Goal: Transaction & Acquisition: Obtain resource

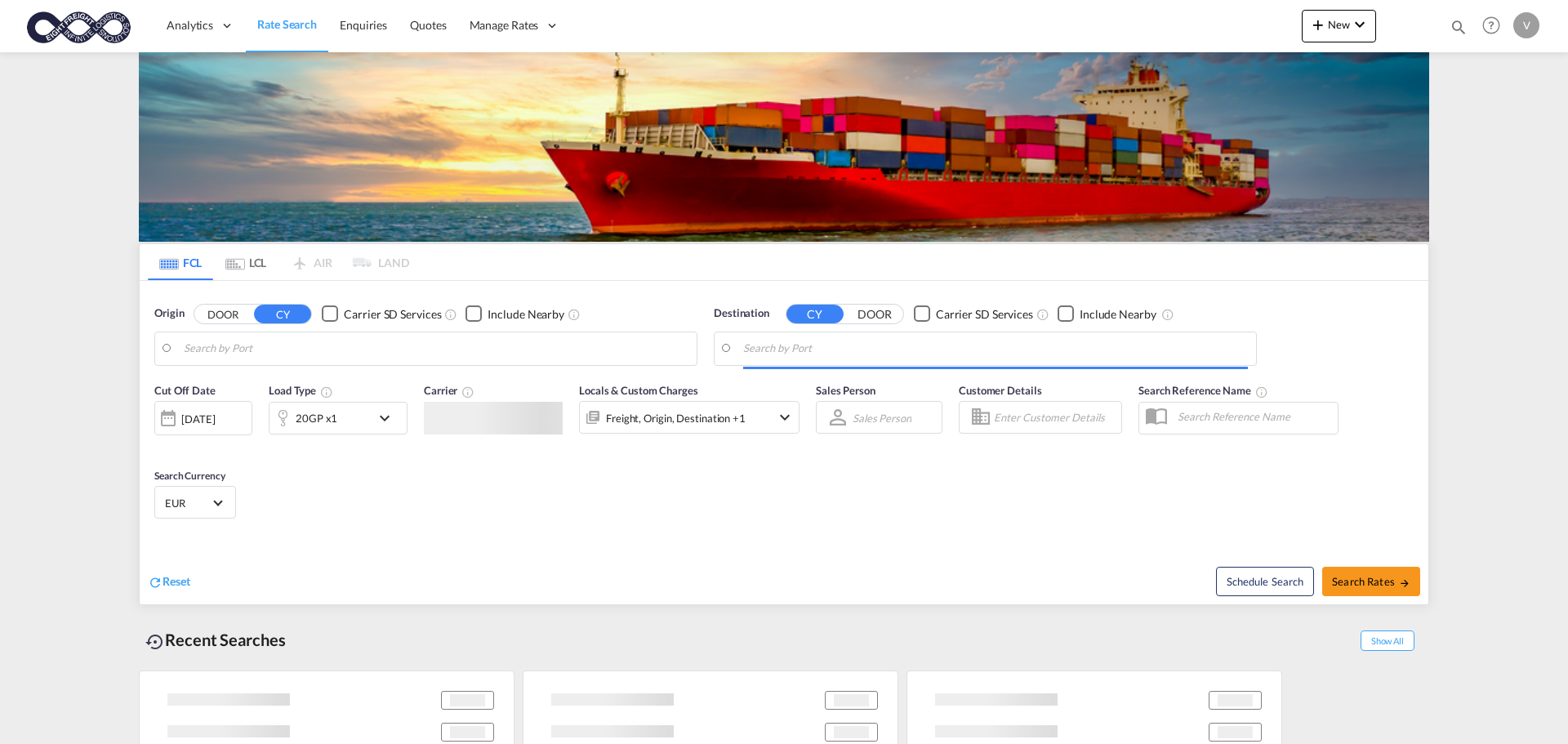
type input "[GEOGRAPHIC_DATA], [GEOGRAPHIC_DATA]"
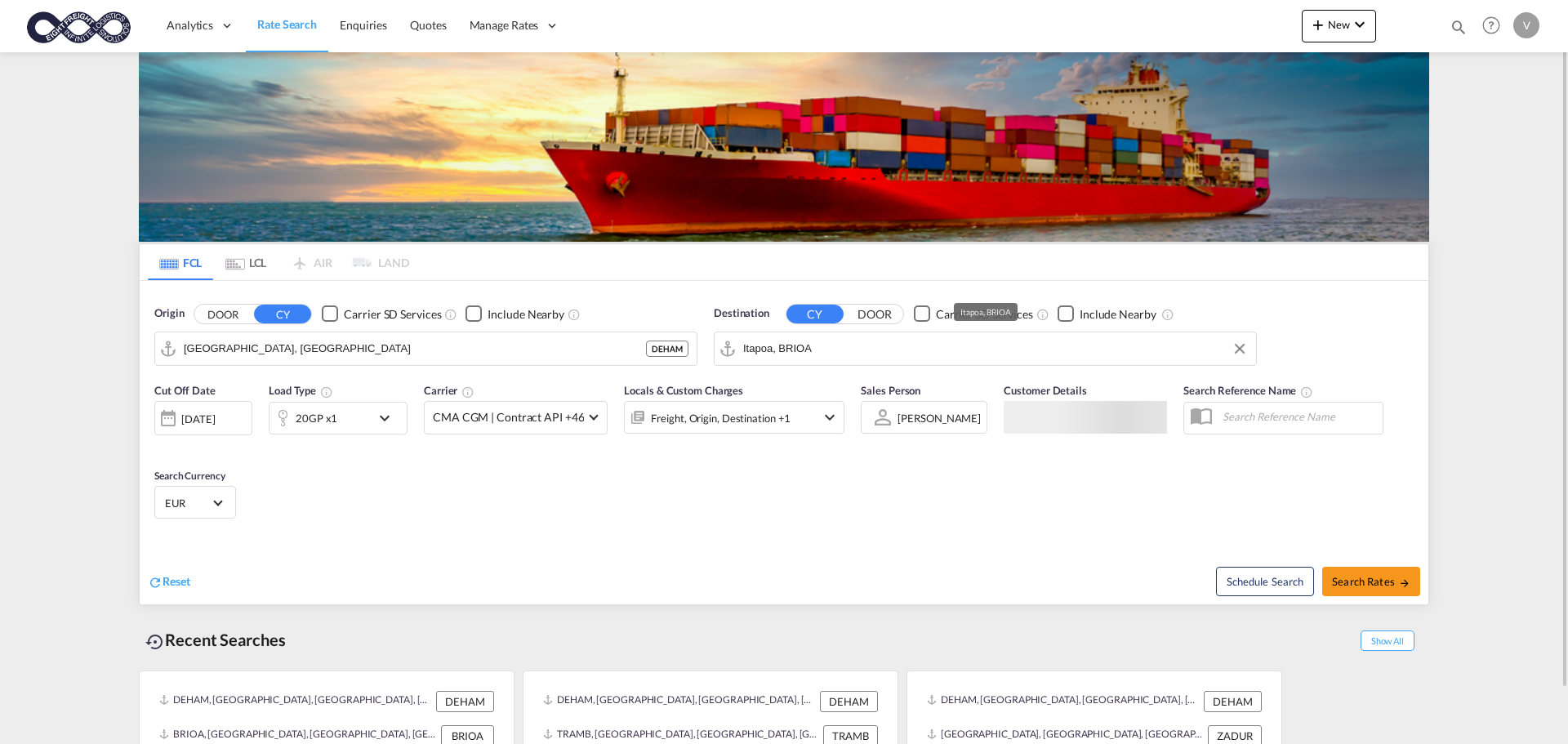
click at [830, 360] on input "Itapoa, BRIOA" at bounding box center [995, 348] width 505 height 25
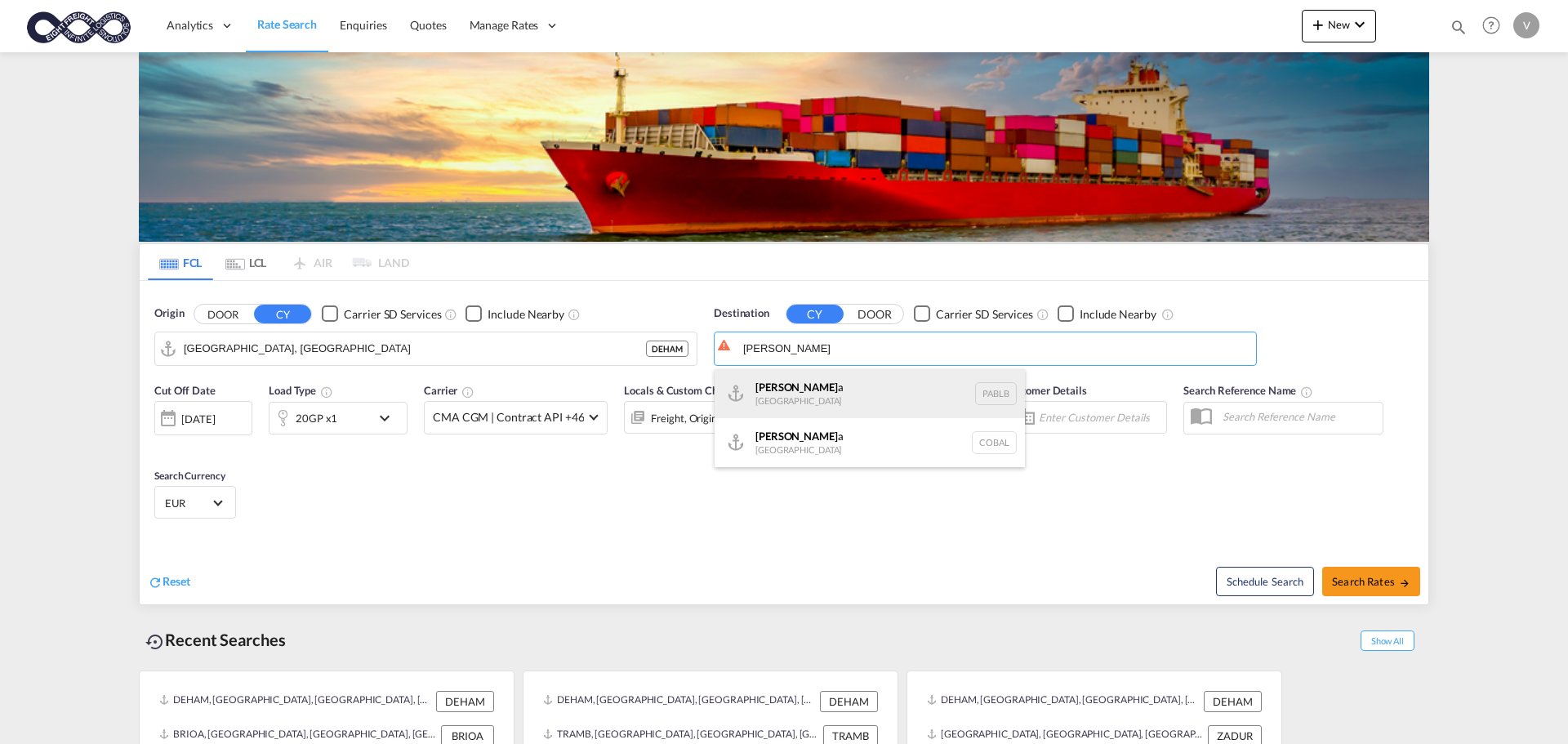
click at [777, 390] on div "Balbo a Panama PABLB" at bounding box center [869, 393] width 310 height 49
type input "Balboa, PABLB"
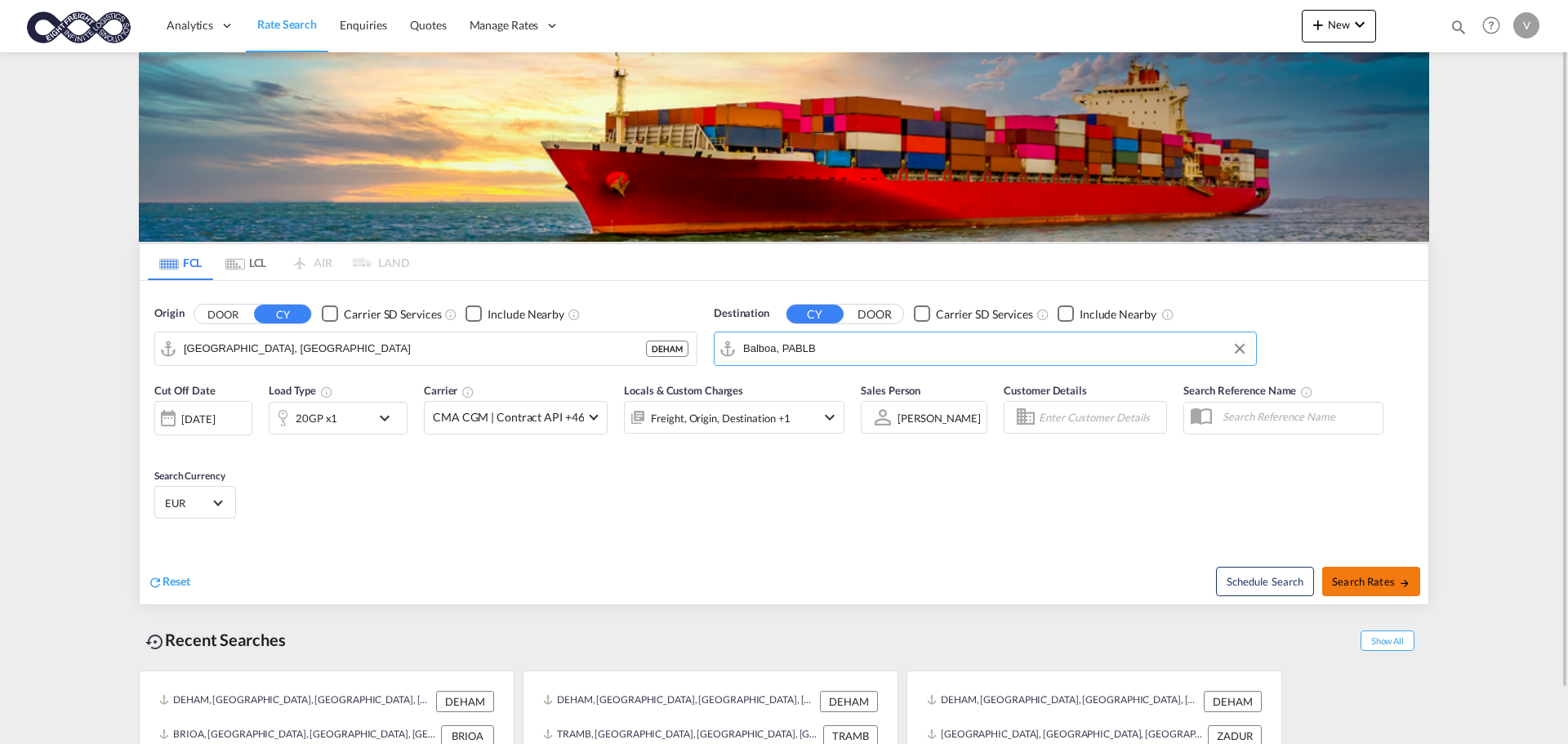
click at [1371, 579] on span "Search Rates" at bounding box center [1371, 581] width 78 height 13
type input "DEHAM to PABLB / 8 Oct 2025"
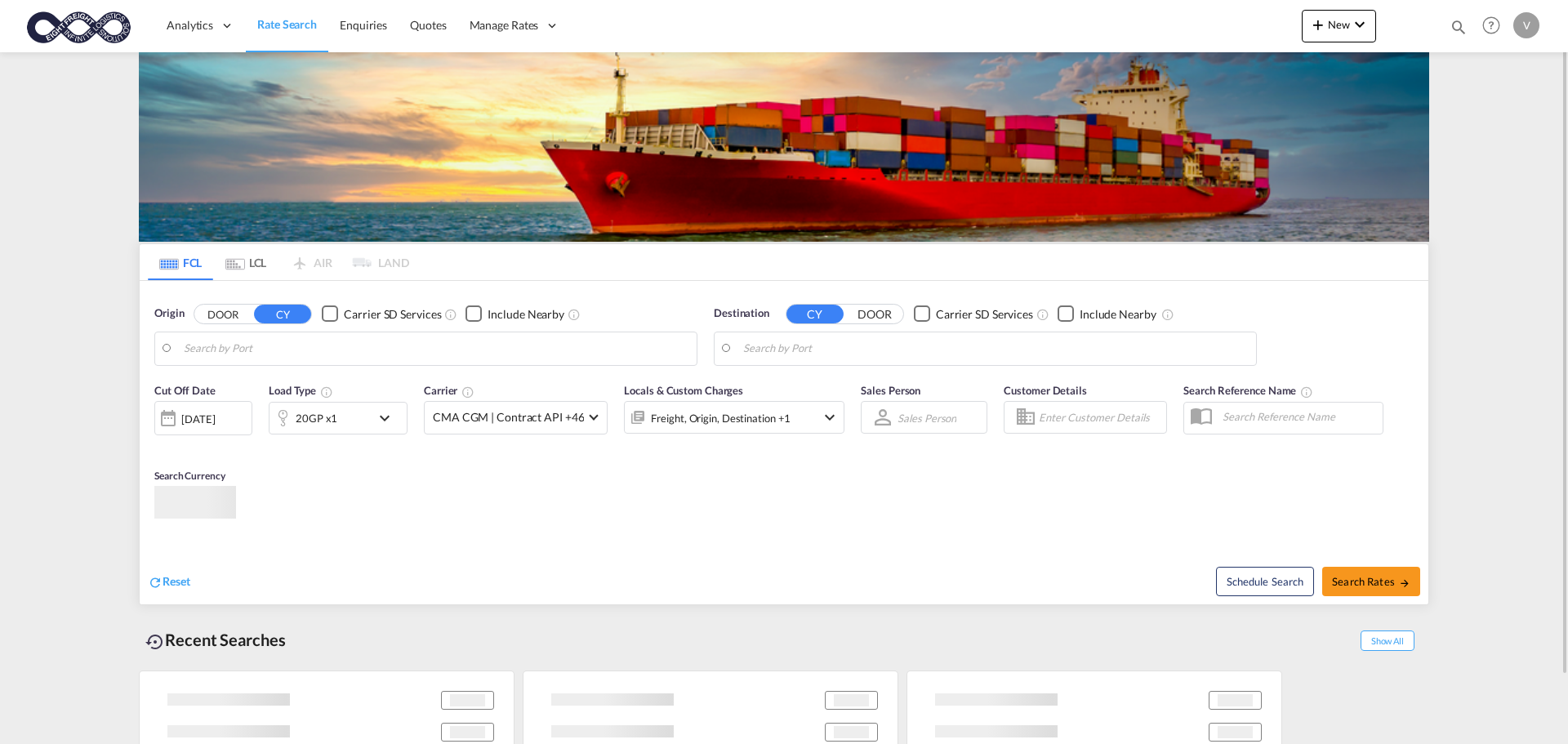
type input "[GEOGRAPHIC_DATA], [GEOGRAPHIC_DATA]"
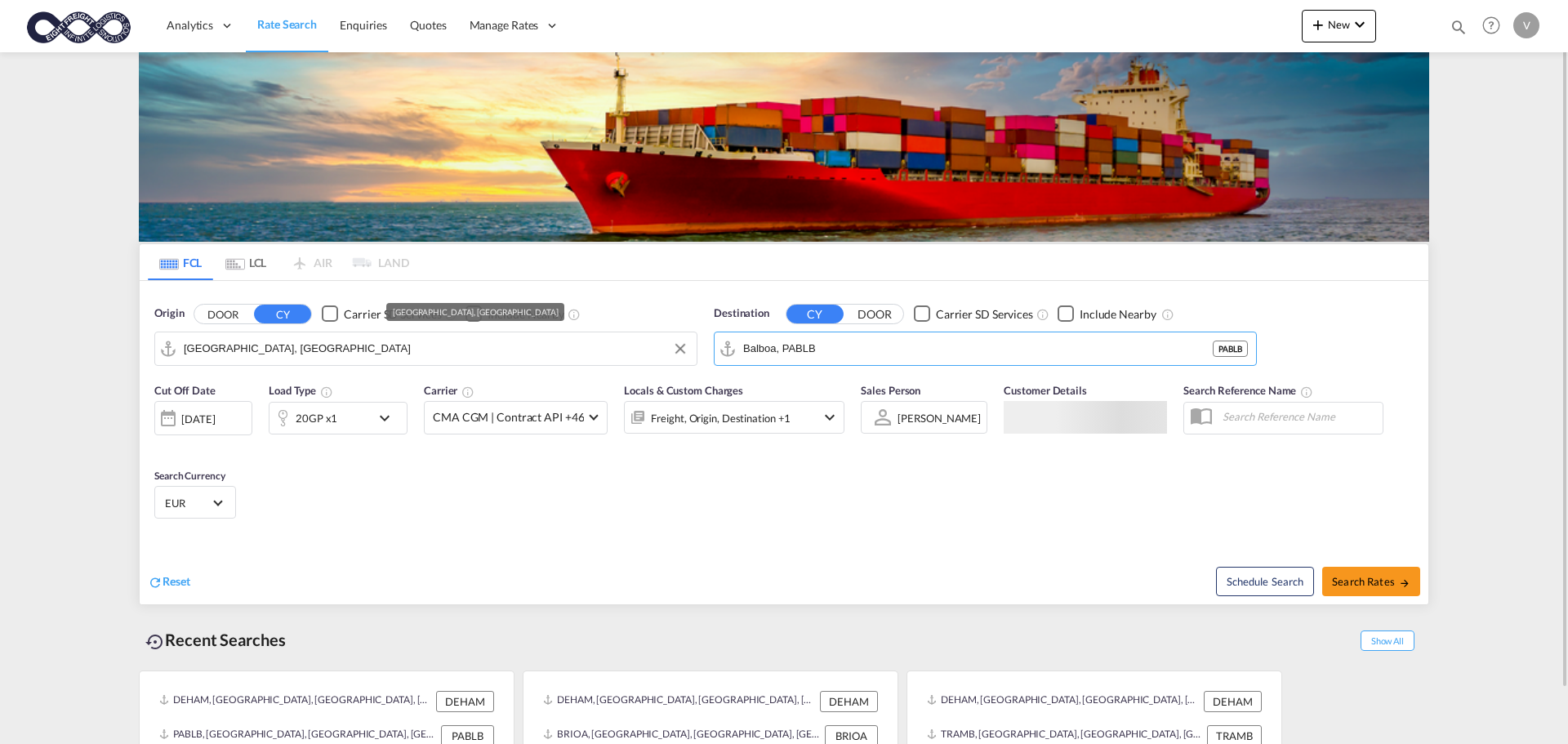
drag, startPoint x: 837, startPoint y: 348, endPoint x: 634, endPoint y: 343, distance: 203.1
click at [634, 343] on div "Origin DOOR CY Carrier SD Services Include Nearby [GEOGRAPHIC_DATA], DEHAM Dest…" at bounding box center [783, 327] width 1289 height 93
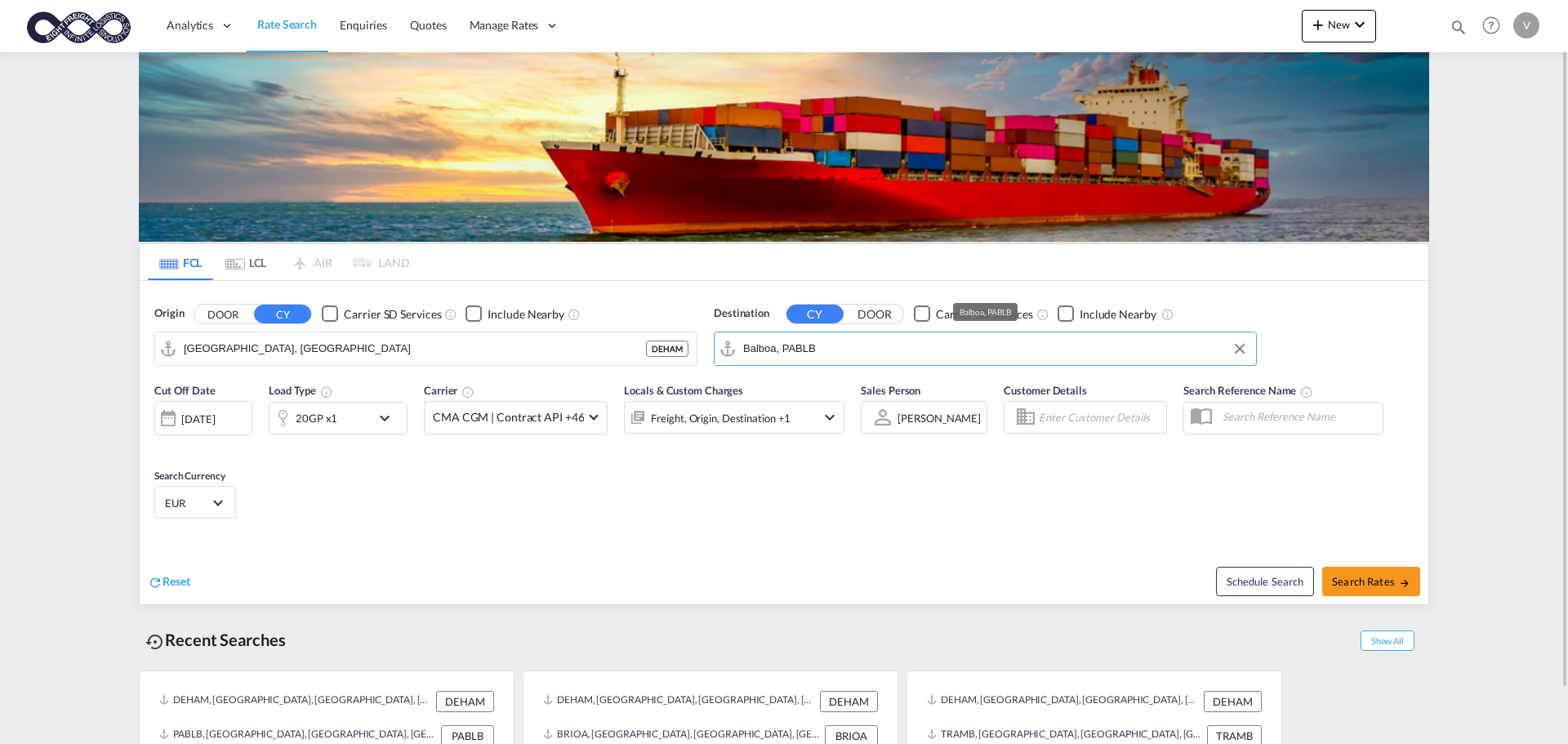
drag, startPoint x: 841, startPoint y: 349, endPoint x: 698, endPoint y: 346, distance: 143.0
click at [698, 346] on div "Origin DOOR CY Carrier SD Services Include Nearby [GEOGRAPHIC_DATA], DEHAM DEHA…" at bounding box center [783, 327] width 1289 height 93
click at [795, 392] on div "[GEOGRAPHIC_DATA] HNPCR" at bounding box center [869, 393] width 310 height 49
type input "Puerto [PERSON_NAME], HNPCR"
click at [1363, 570] on button "Search Rates" at bounding box center [1371, 581] width 98 height 29
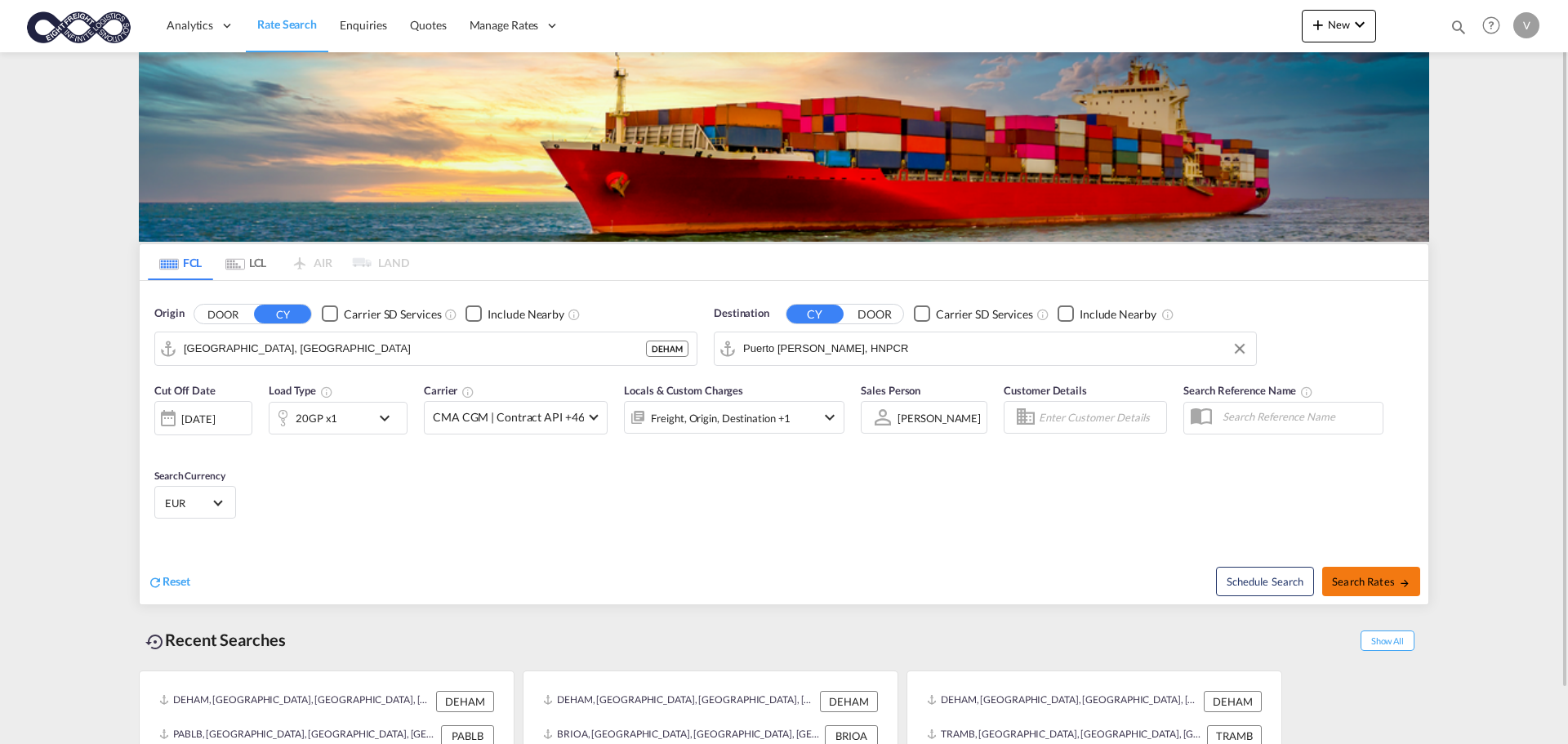
type input "DEHAM to HNPCR / [DATE]"
